Goal: Task Accomplishment & Management: Manage account settings

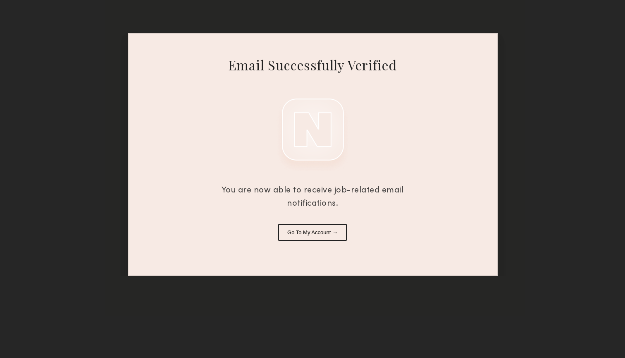
click at [325, 230] on button "Go To My Account →" at bounding box center [312, 232] width 69 height 17
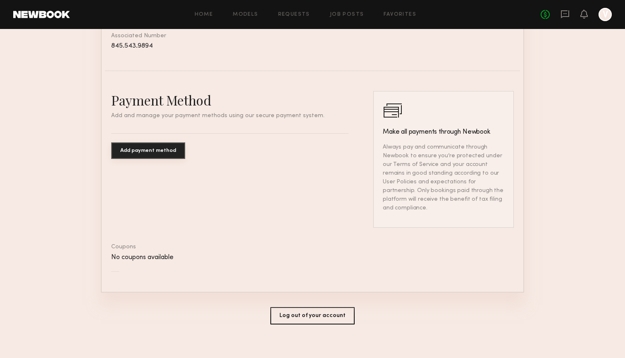
scroll to position [408, 0]
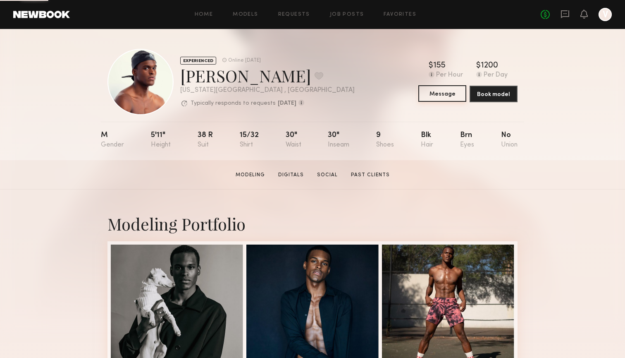
click at [453, 93] on button "Message" at bounding box center [443, 93] width 48 height 17
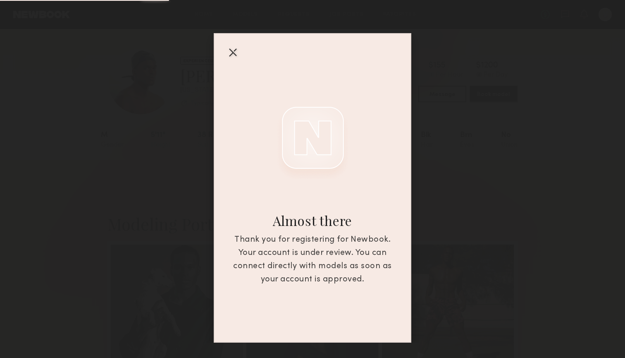
click at [541, 139] on div "Almost there Thank you for registering for Newbook. Your account is under revie…" at bounding box center [312, 171] width 625 height 342
